Goal: Information Seeking & Learning: Learn about a topic

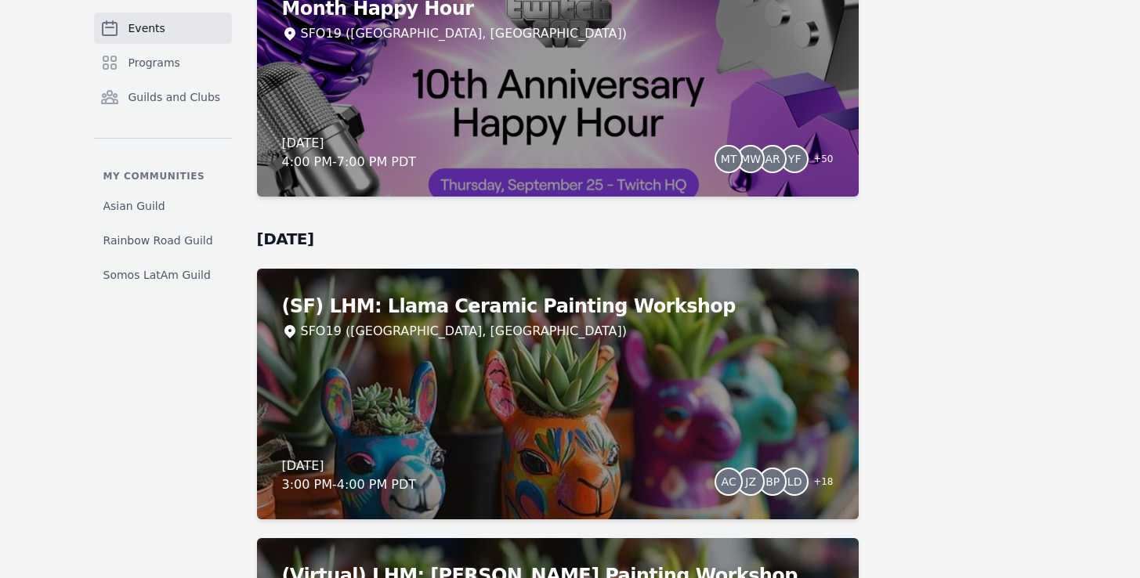
scroll to position [5630, 0]
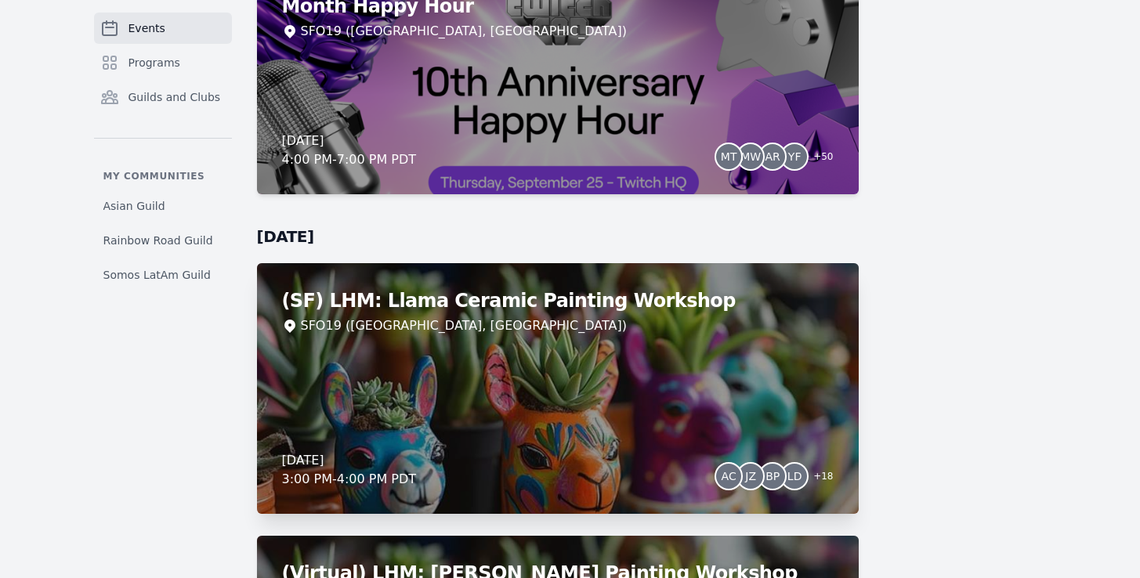
click at [434, 424] on div "(SF) LHM: Llama Ceramic Painting Workshop SFO19 ([GEOGRAPHIC_DATA], [GEOGRAPHIC…" at bounding box center [558, 388] width 602 height 251
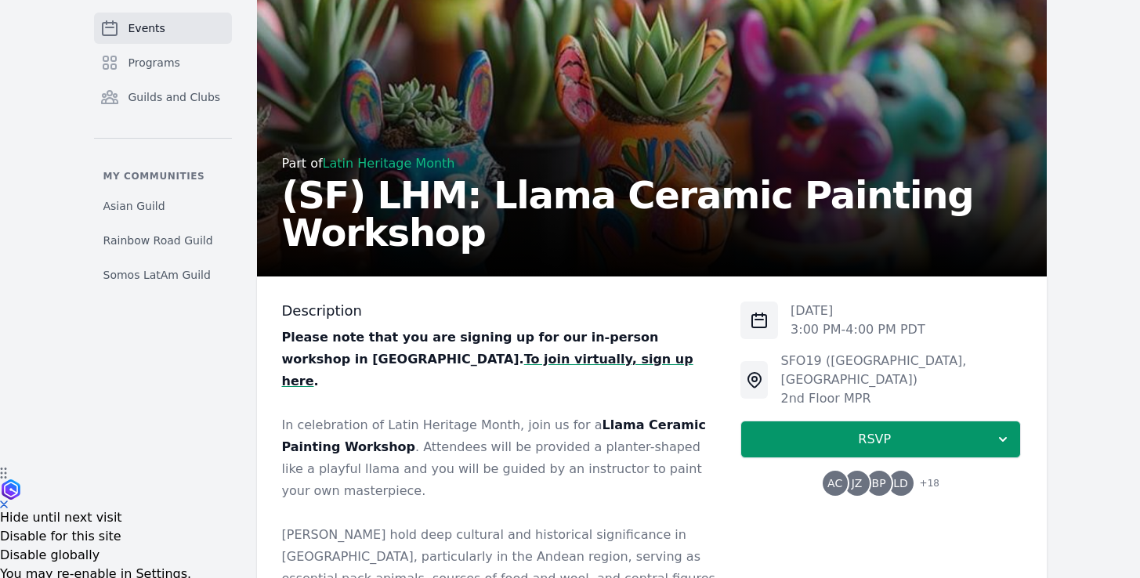
scroll to position [109, 0]
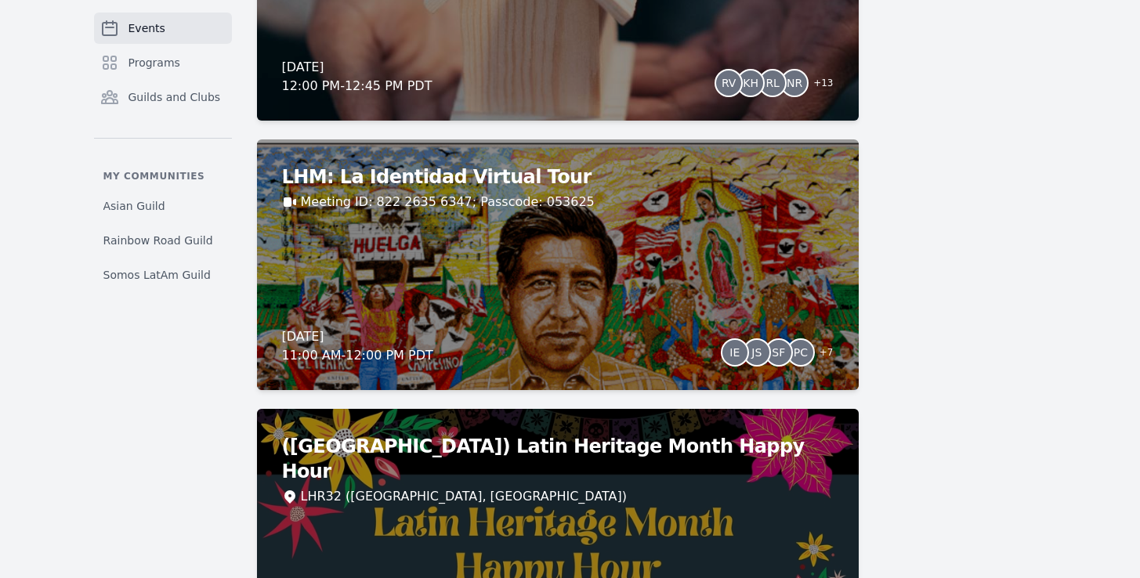
scroll to position [2744, 0]
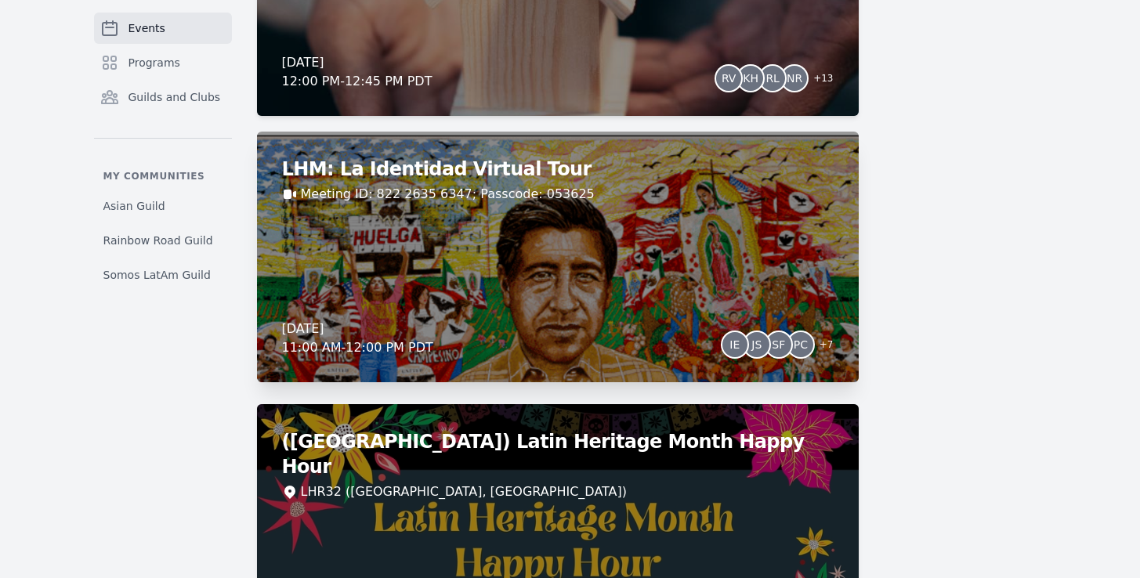
click at [555, 244] on div "LHM: La Identidad Virtual Tour Meeting ID: 822 2635 6347; Passcode: 053625 [DAT…" at bounding box center [558, 257] width 602 height 251
